Goal: Information Seeking & Learning: Check status

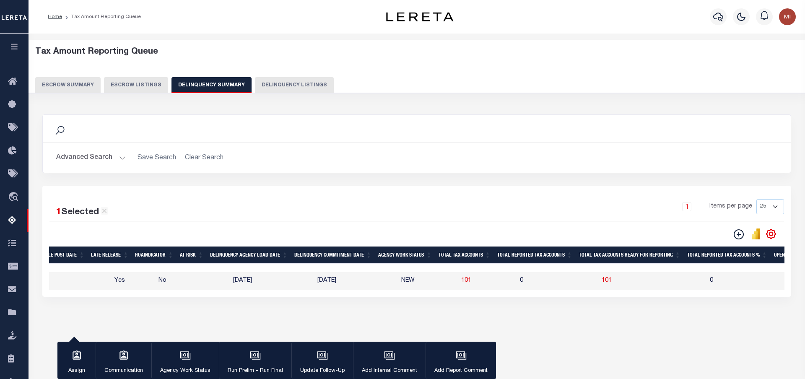
scroll to position [0, 412]
click at [129, 84] on button "Escrow Listings" at bounding box center [136, 85] width 64 height 16
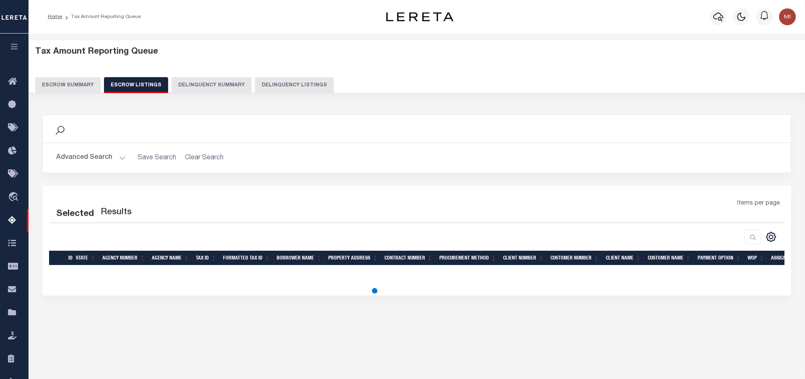
select select "100"
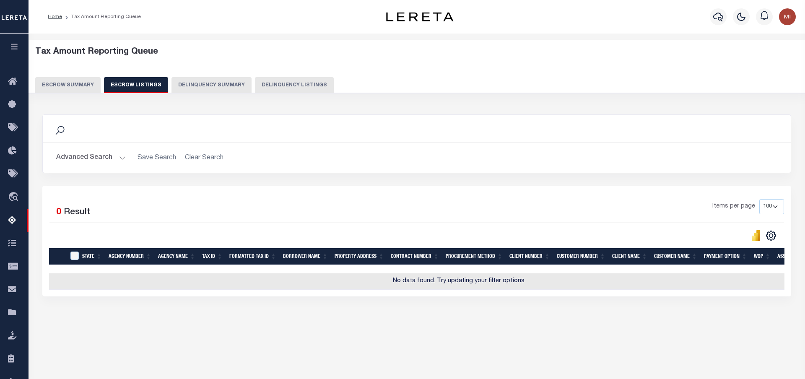
click at [60, 86] on button "Escrow Summary" at bounding box center [67, 85] width 65 height 16
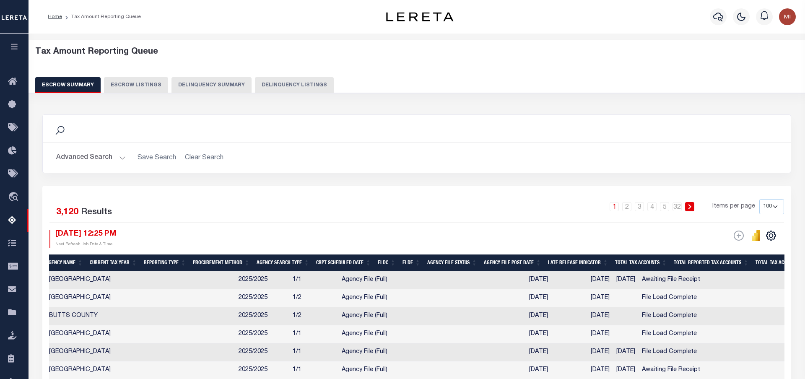
scroll to position [0, 483]
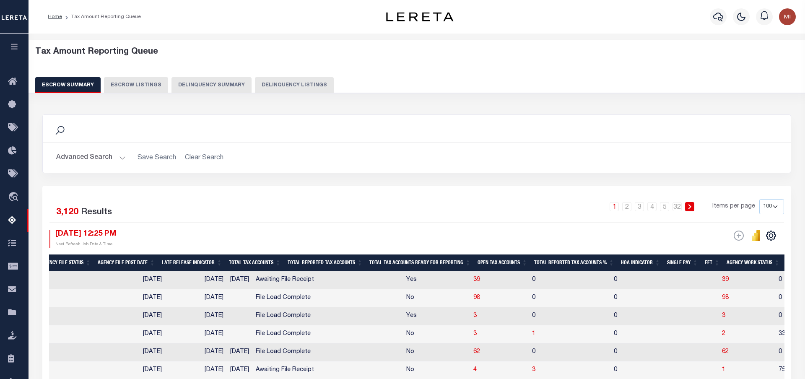
drag, startPoint x: 606, startPoint y: 286, endPoint x: 815, endPoint y: 283, distance: 209.3
click at [805, 283] on tr "DE 070020000 [GEOGRAPHIC_DATA] 2025/2025 1/1 Agency File (Full) [DATE] [DATE] […" at bounding box center [542, 280] width 1952 height 18
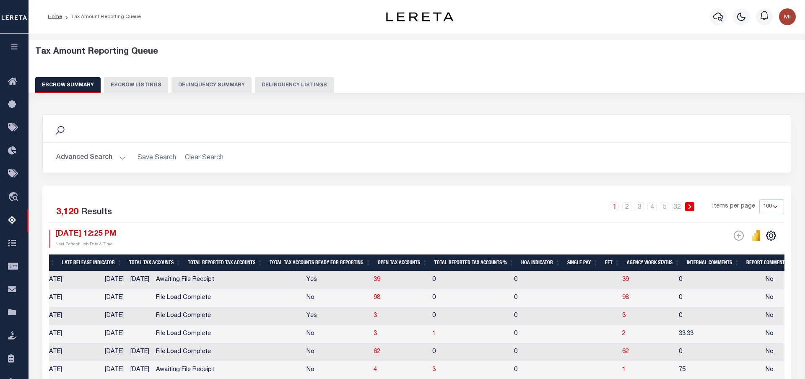
click at [520, 289] on td "0" at bounding box center [565, 280] width 108 height 18
checkbox input "true"
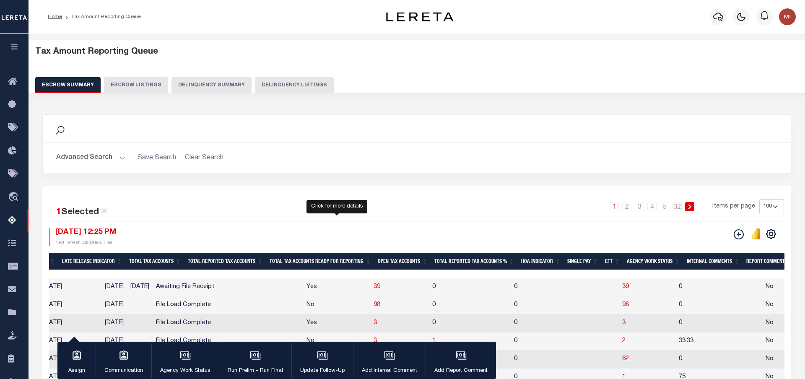
click at [374, 287] on span "39" at bounding box center [377, 287] width 7 height 6
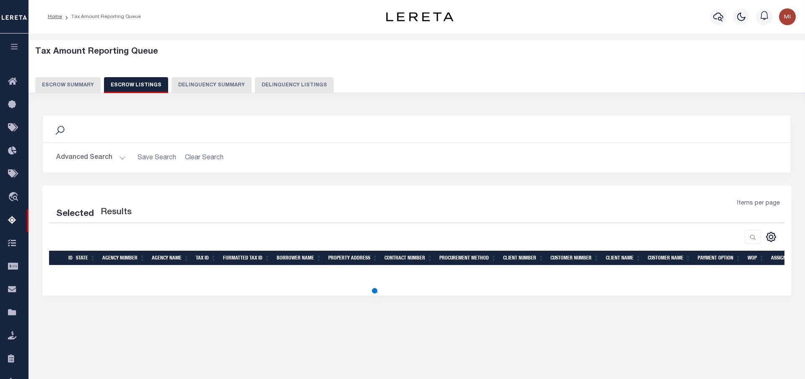
select select "100"
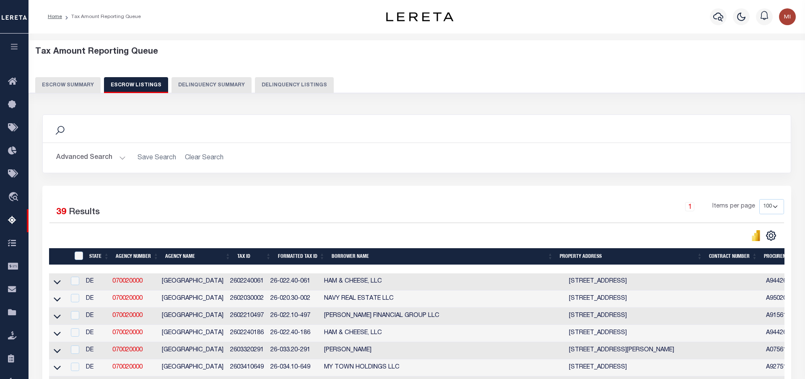
click at [290, 83] on button "Delinquency Listings" at bounding box center [294, 85] width 79 height 16
select select "100"
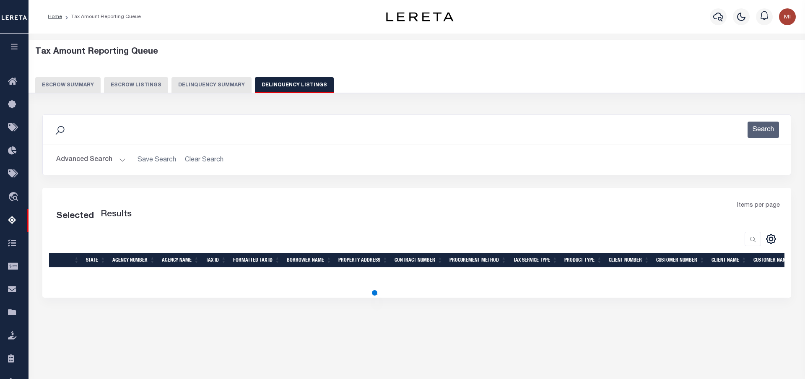
select select "100"
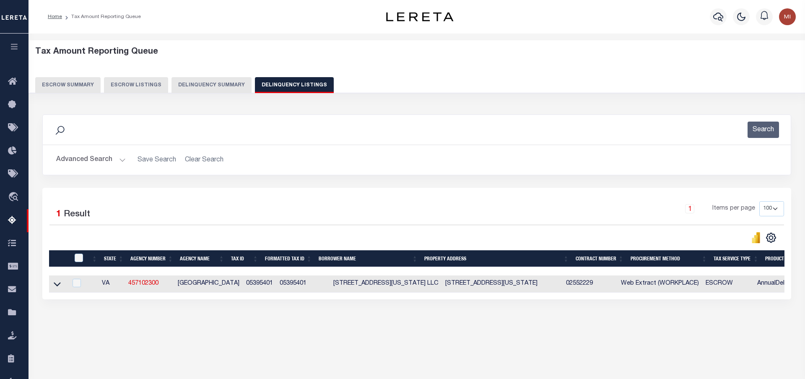
click at [122, 162] on button "Advanced Search" at bounding box center [91, 160] width 70 height 16
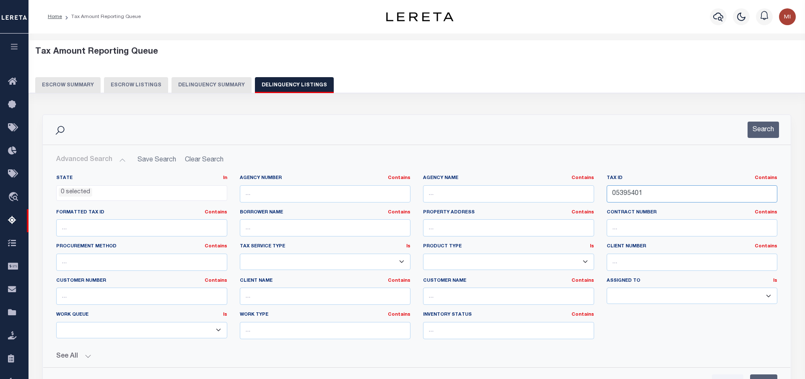
click at [607, 187] on input "05395401" at bounding box center [692, 193] width 171 height 17
click at [770, 132] on button "Search" at bounding box center [763, 130] width 31 height 16
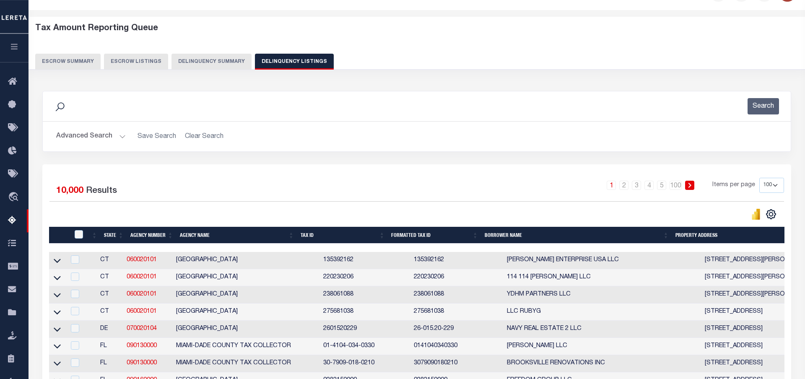
scroll to position [43, 0]
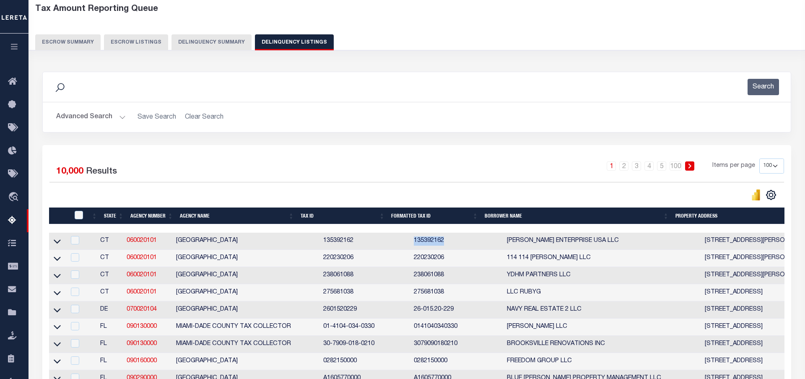
drag, startPoint x: 421, startPoint y: 244, endPoint x: 389, endPoint y: 243, distance: 32.3
click at [411, 243] on td "135392162" at bounding box center [457, 241] width 93 height 17
checkbox input "true"
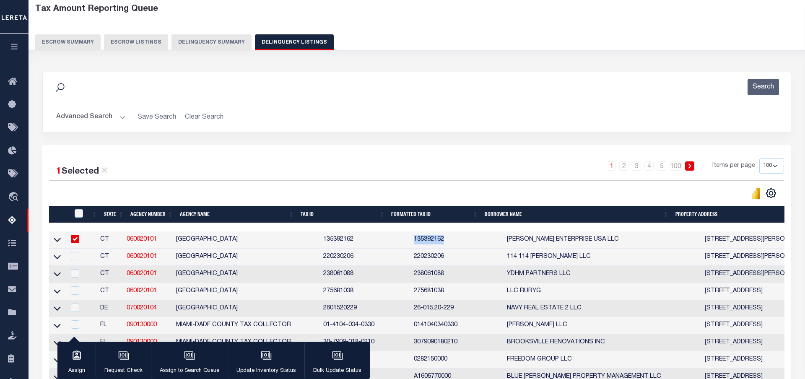
copy td "135392162"
click at [182, 40] on button "Delinquency Summary" at bounding box center [212, 42] width 80 height 16
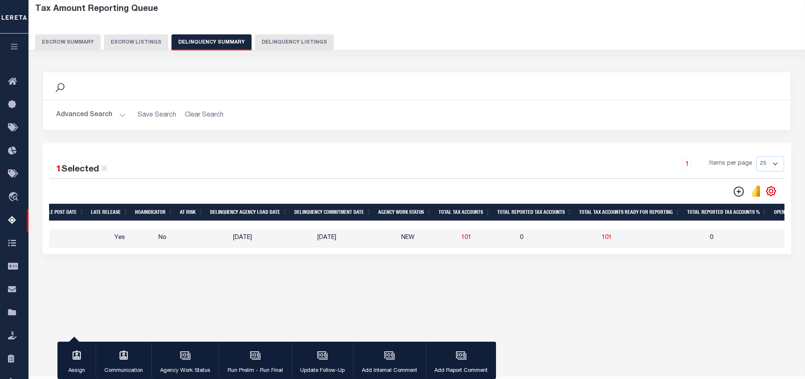
drag, startPoint x: 299, startPoint y: 36, endPoint x: 289, endPoint y: 36, distance: 10.5
click at [299, 36] on button "Delinquency Listings" at bounding box center [294, 42] width 79 height 16
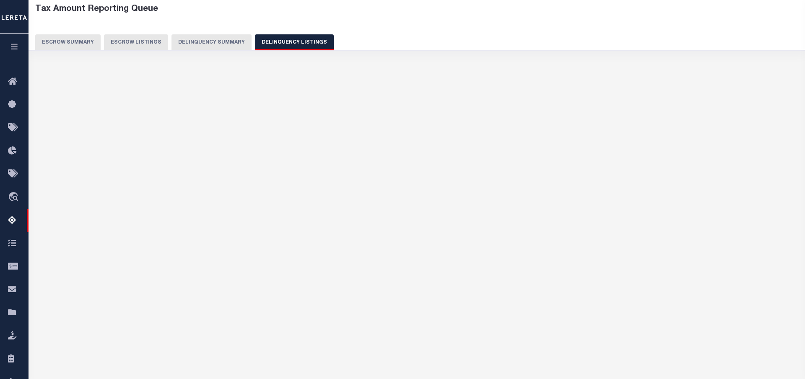
click at [288, 36] on button "Delinquency Listings" at bounding box center [294, 42] width 79 height 16
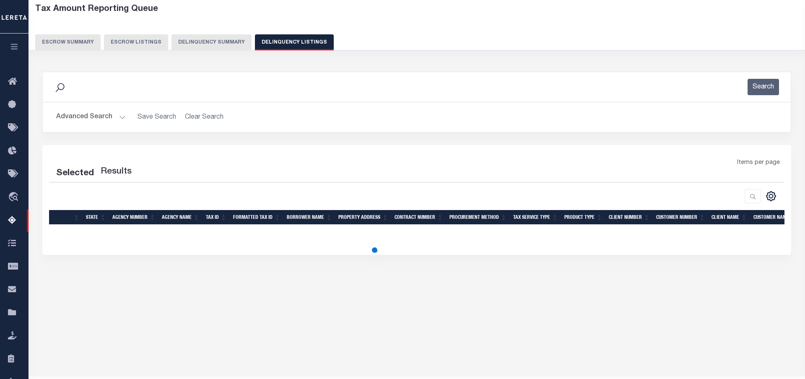
click at [120, 117] on button "Advanced Search" at bounding box center [91, 117] width 70 height 16
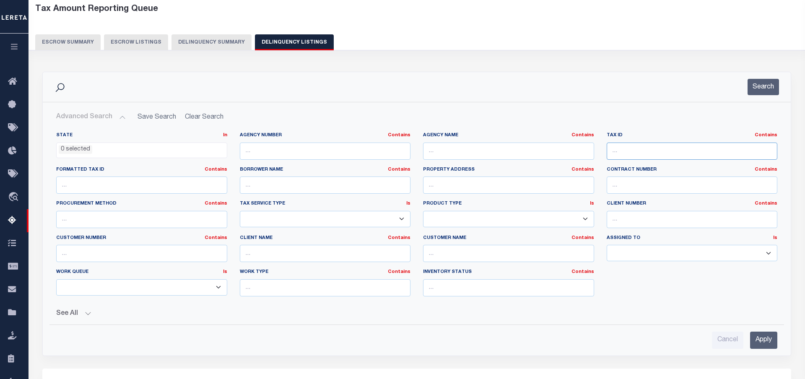
click at [642, 151] on input "text" at bounding box center [692, 151] width 171 height 17
select select "100"
paste input "135392162"
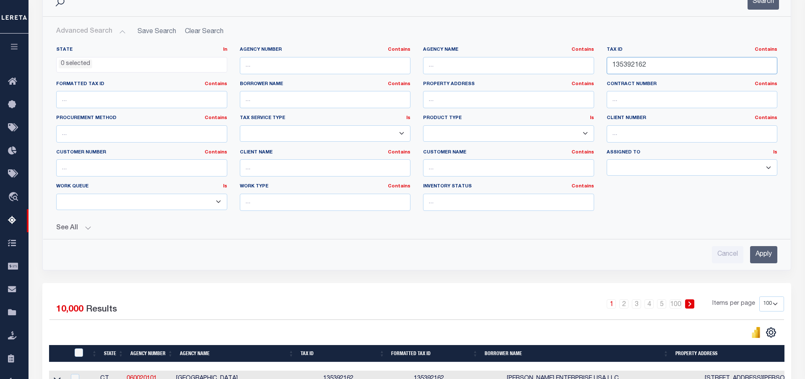
type input "135392162"
click at [772, 254] on input "Apply" at bounding box center [763, 254] width 27 height 17
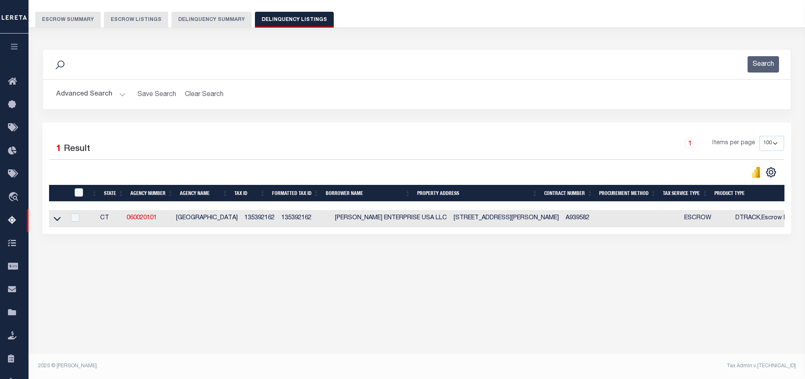
scroll to position [0, 0]
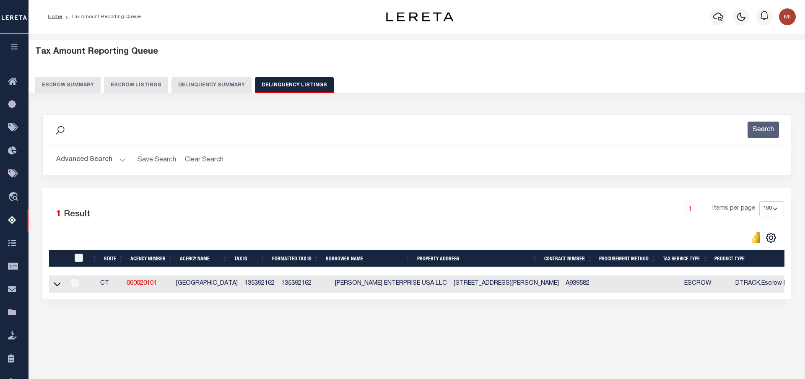
click at [129, 81] on button "Escrow Listings" at bounding box center [136, 85] width 64 height 16
select select "100"
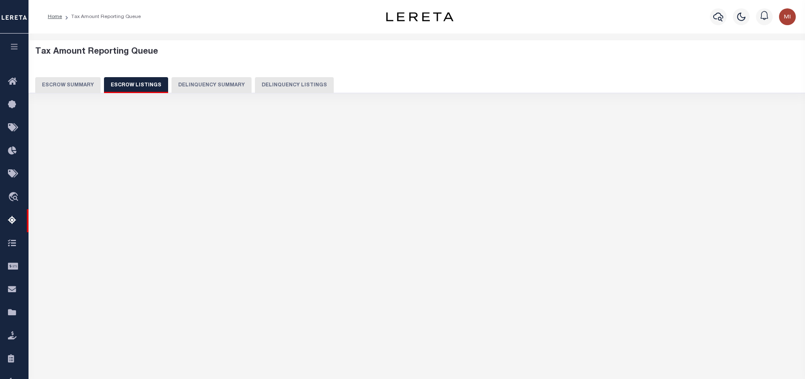
select select "100"
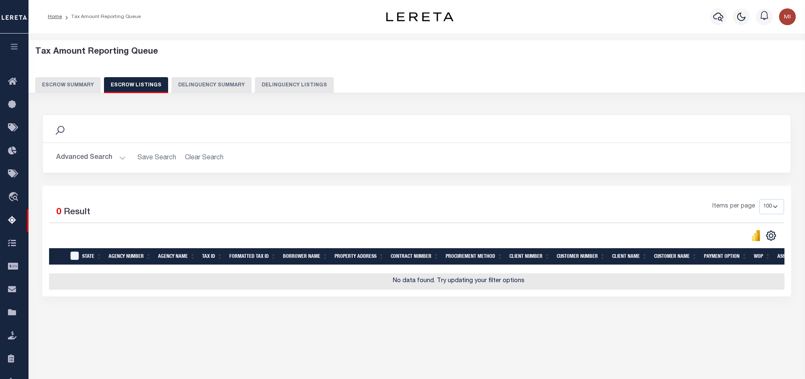
click at [100, 159] on button "Advanced Search" at bounding box center [91, 158] width 70 height 16
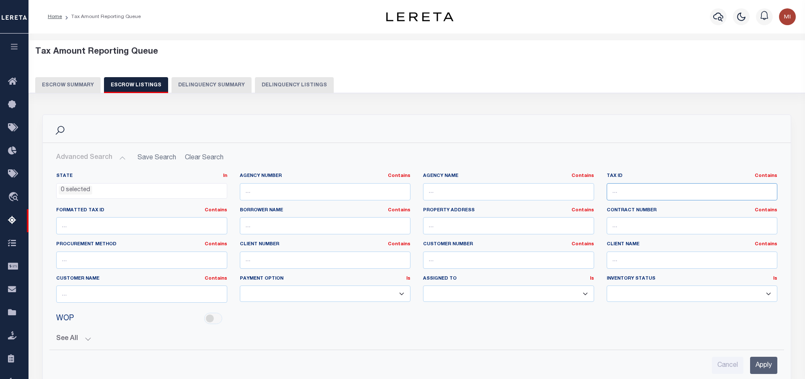
click at [685, 195] on input "text" at bounding box center [692, 191] width 171 height 17
paste input "135392162"
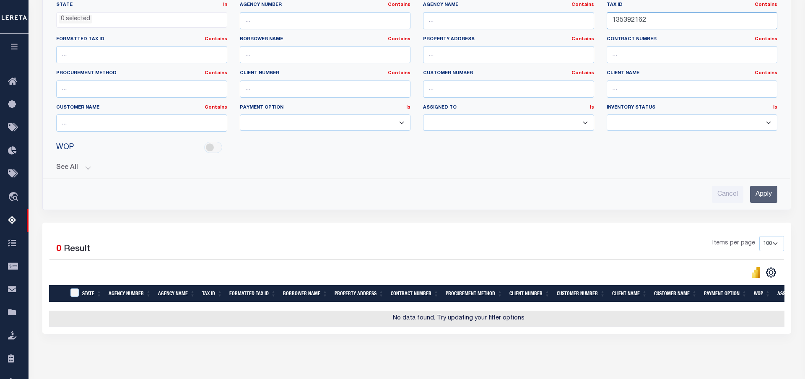
type input "135392162"
click at [765, 198] on input "Apply" at bounding box center [763, 194] width 27 height 17
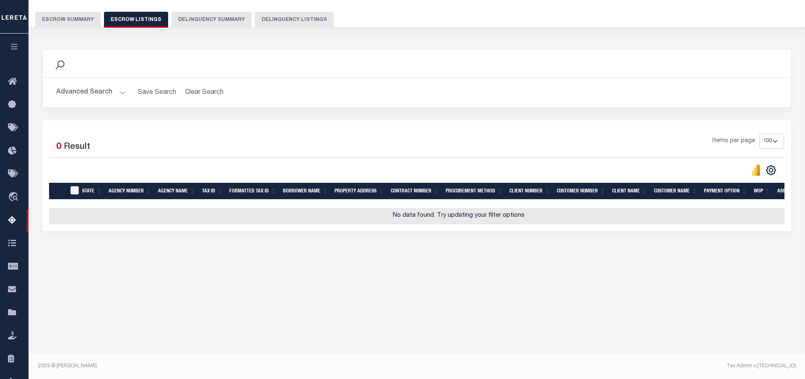
scroll to position [0, 0]
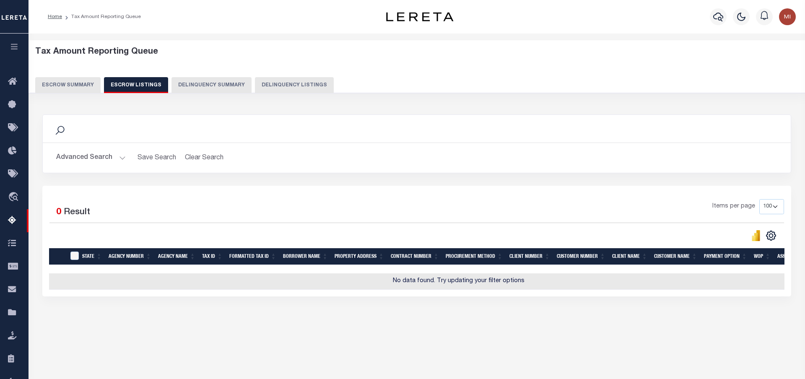
click at [80, 79] on button "Escrow Summary" at bounding box center [67, 85] width 65 height 16
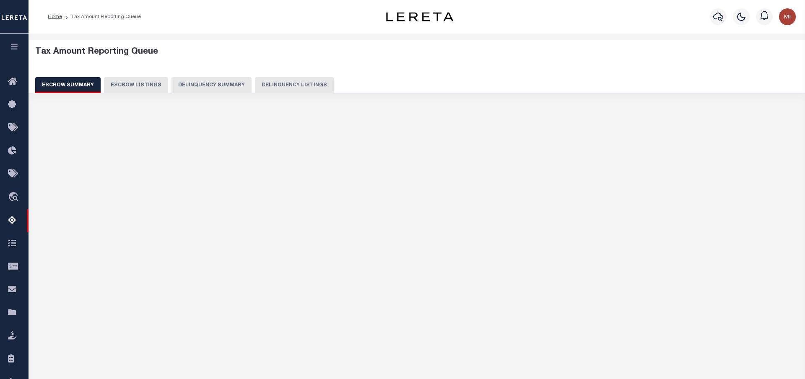
scroll to position [0, 583]
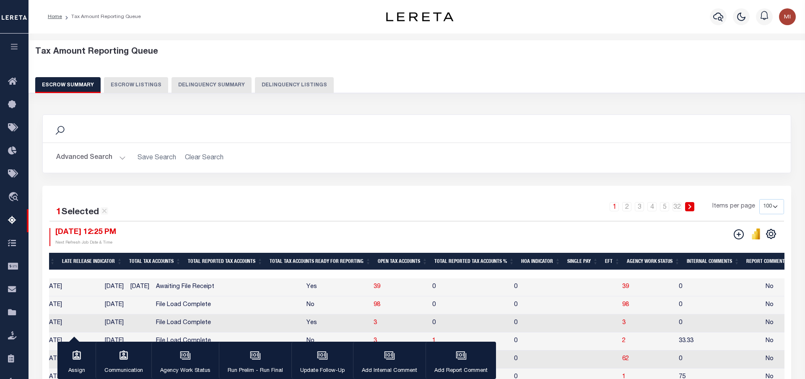
click at [370, 289] on td "39" at bounding box center [399, 287] width 59 height 18
checkbox input "false"
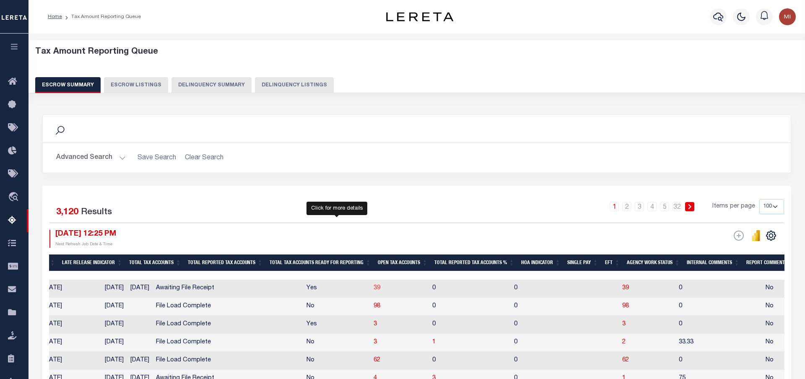
click at [374, 289] on span "39" at bounding box center [377, 288] width 7 height 6
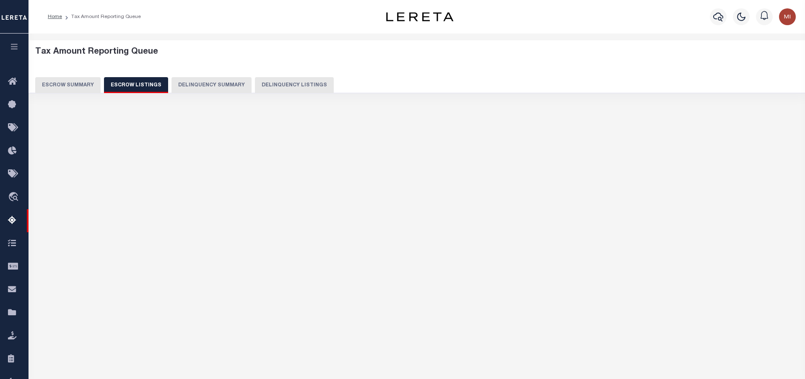
select select "100"
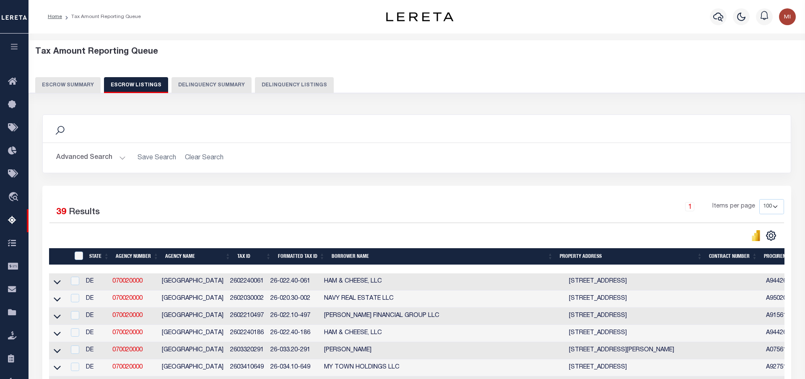
scroll to position [43, 0]
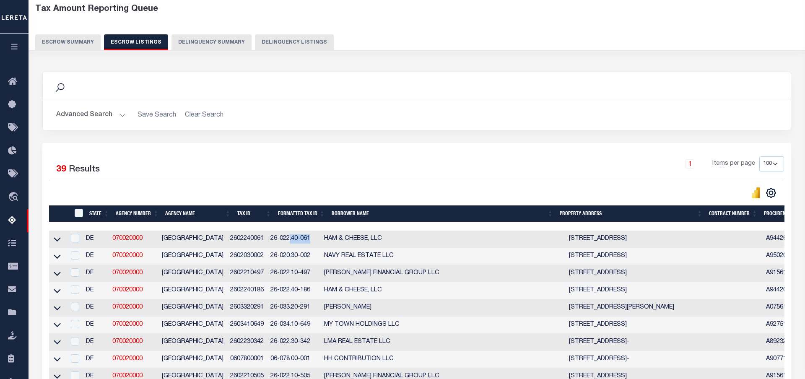
drag, startPoint x: 321, startPoint y: 242, endPoint x: 297, endPoint y: 242, distance: 23.5
click at [297, 242] on td "26-022.40-061" at bounding box center [294, 239] width 54 height 17
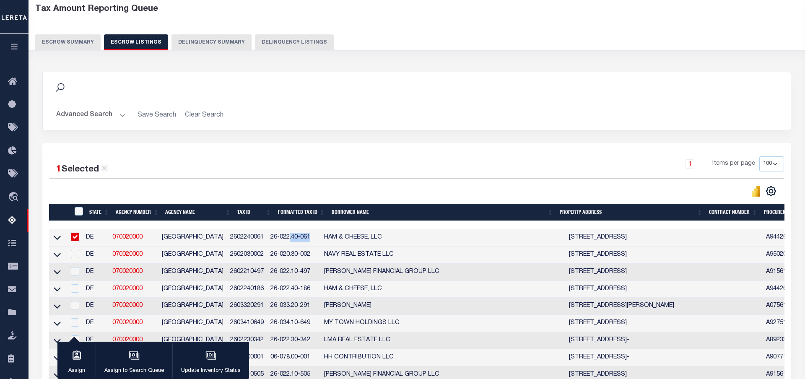
click at [264, 236] on td "2602240061" at bounding box center [247, 237] width 40 height 17
checkbox input "true"
copy td "2602240061"
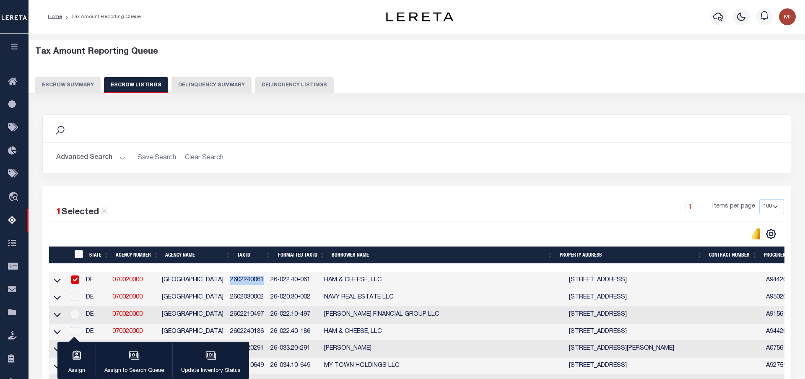
click at [111, 159] on button "Advanced Search" at bounding box center [91, 158] width 70 height 16
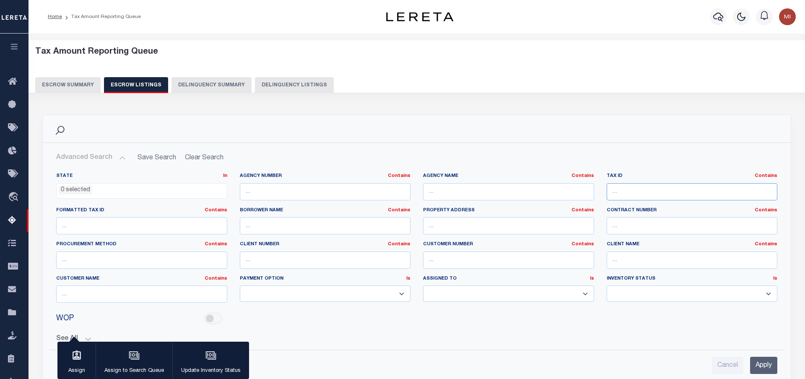
click at [660, 192] on input "text" at bounding box center [692, 191] width 171 height 17
paste input "2602240061"
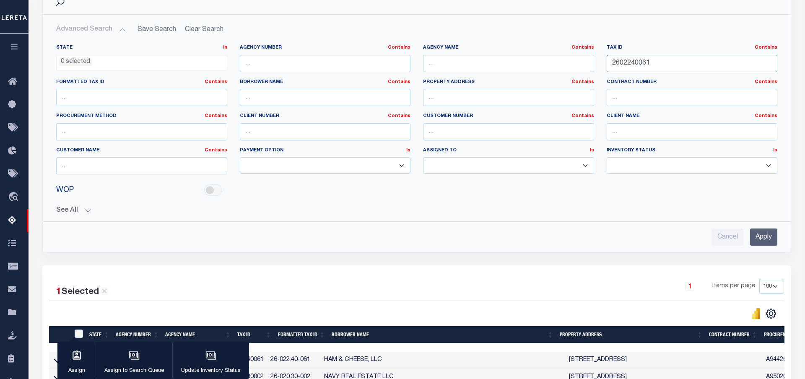
type input "2602240061"
click at [766, 240] on input "Apply" at bounding box center [763, 237] width 27 height 17
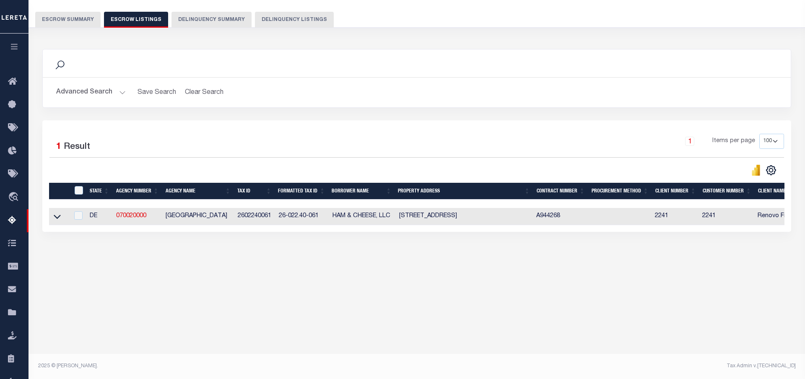
scroll to position [0, 0]
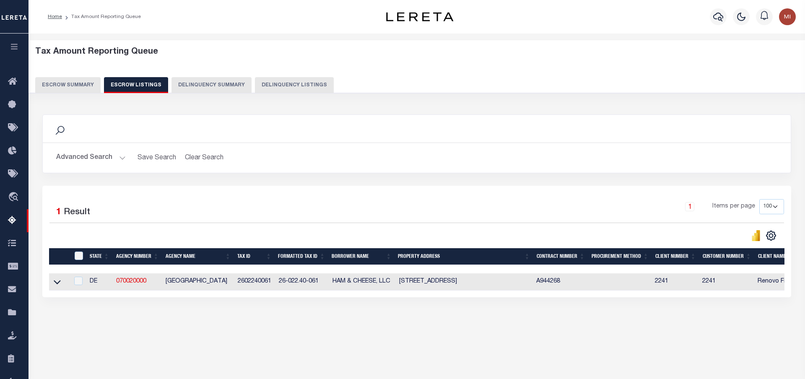
click at [81, 84] on button "Escrow Summary" at bounding box center [67, 85] width 65 height 16
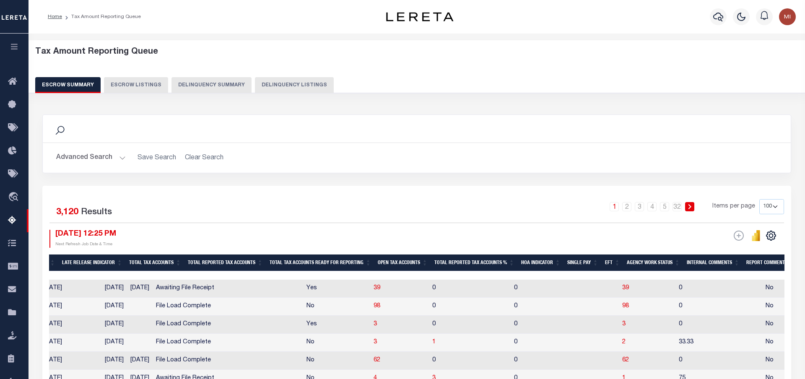
scroll to position [0, 583]
click at [192, 159] on h2 "Advanced Search Save Search Clear Search" at bounding box center [416, 158] width 735 height 16
click at [125, 85] on button "Escrow Listings" at bounding box center [136, 85] width 64 height 16
select select "100"
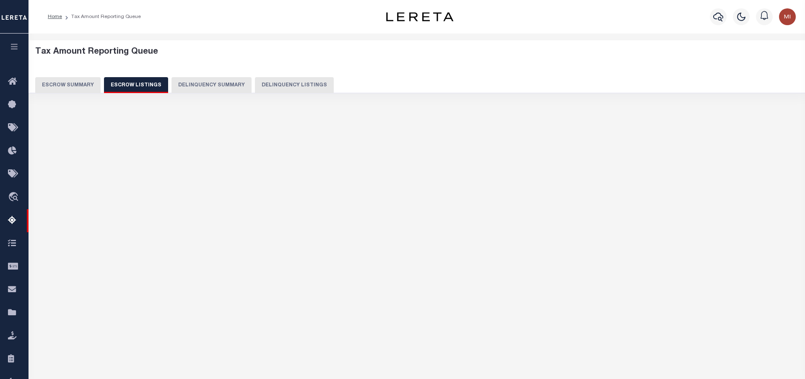
select select "100"
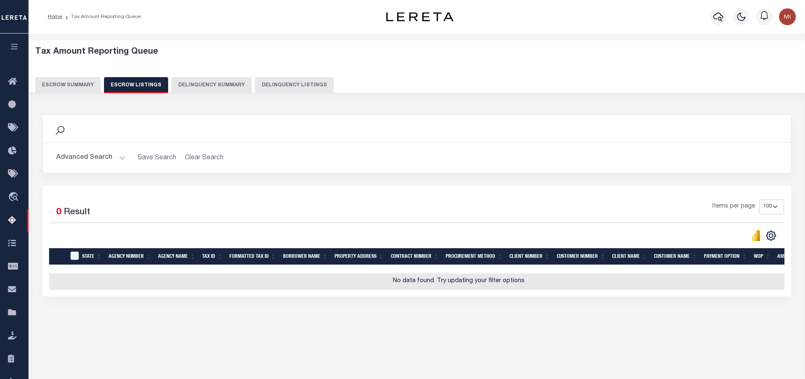
click at [118, 160] on button "Advanced Search" at bounding box center [91, 158] width 70 height 16
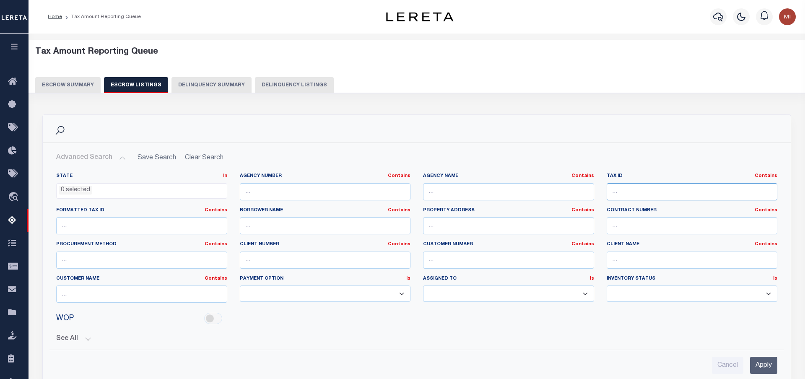
click at [642, 195] on input "text" at bounding box center [692, 191] width 171 height 17
paste input "2602240061"
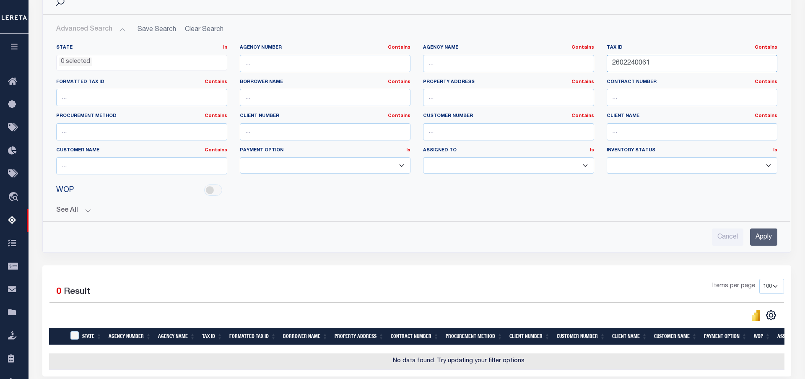
type input "2602240061"
drag, startPoint x: 766, startPoint y: 241, endPoint x: 744, endPoint y: 240, distance: 21.4
click at [766, 240] on input "Apply" at bounding box center [763, 237] width 27 height 17
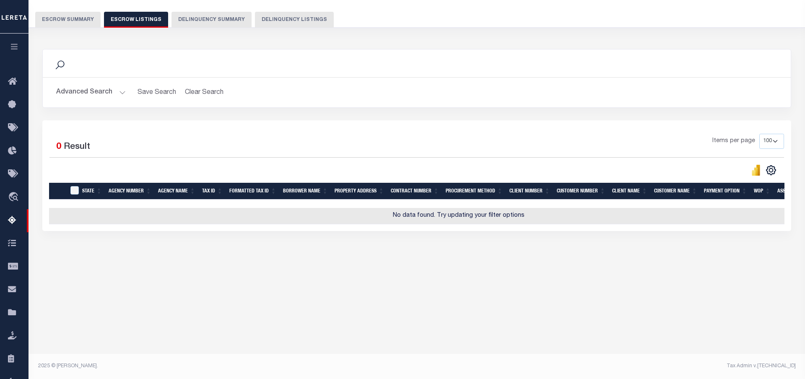
scroll to position [0, 0]
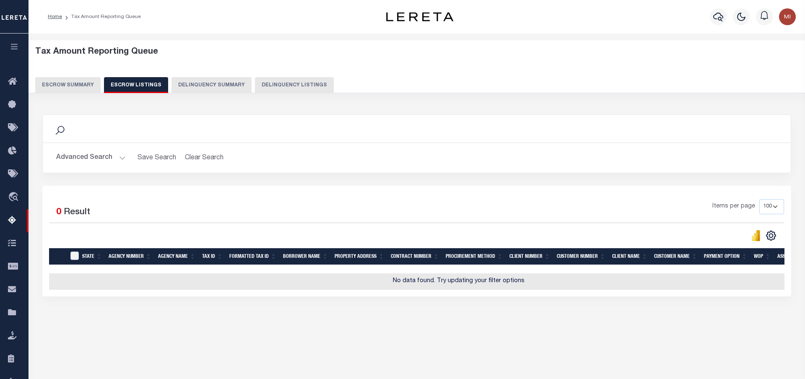
click at [283, 86] on button "Delinquency Listings" at bounding box center [294, 85] width 79 height 16
select select "100"
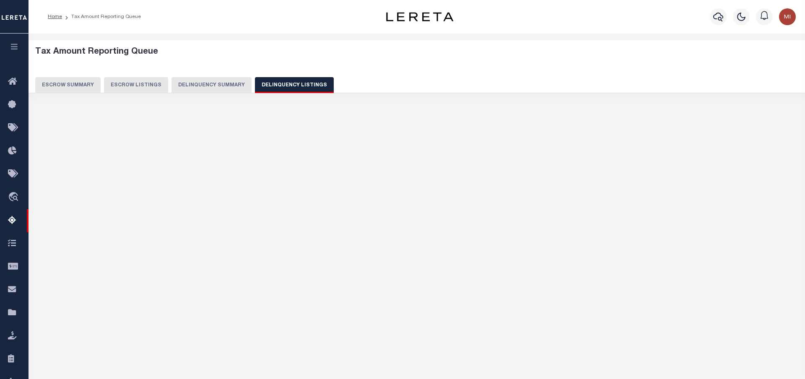
select select "100"
